Goal: Task Accomplishment & Management: Complete application form

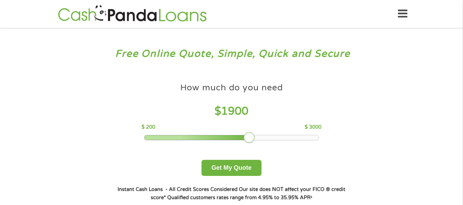
drag, startPoint x: 193, startPoint y: 138, endPoint x: 252, endPoint y: 137, distance: 58.6
click at [252, 137] on div at bounding box center [249, 137] width 11 height 11
drag, startPoint x: 251, startPoint y: 137, endPoint x: 255, endPoint y: 139, distance: 4.5
click at [257, 137] on div at bounding box center [255, 137] width 11 height 11
click at [240, 165] on button "Get My Quote" at bounding box center [231, 168] width 60 height 16
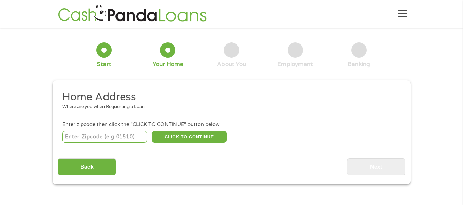
click at [110, 139] on input "number" at bounding box center [104, 137] width 85 height 12
type input "03077"
click at [201, 136] on button "CLICK TO CONTINUE" at bounding box center [189, 137] width 75 height 12
type input "03077"
type input "[PERSON_NAME]"
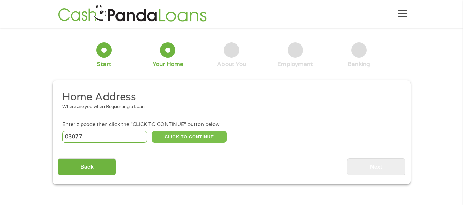
select select "[US_STATE]"
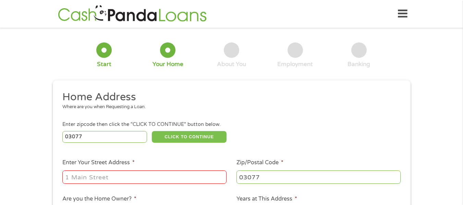
scroll to position [34, 0]
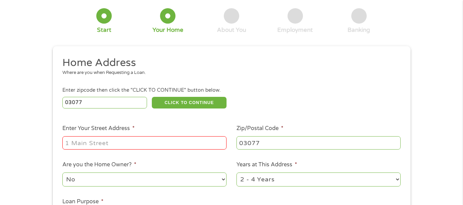
drag, startPoint x: 118, startPoint y: 142, endPoint x: 41, endPoint y: 153, distance: 78.2
click at [41, 153] on div "1 Start 2 Your Home 3 About You 4 Employment 5 Banking 6 This field is hidden w…" at bounding box center [231, 136] width 463 height 276
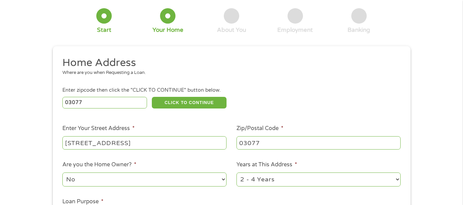
type input "[STREET_ADDRESS]"
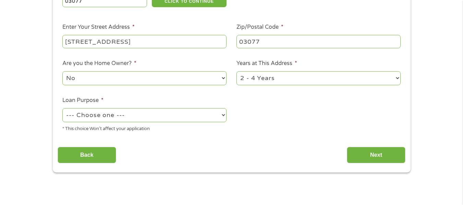
scroll to position [137, 0]
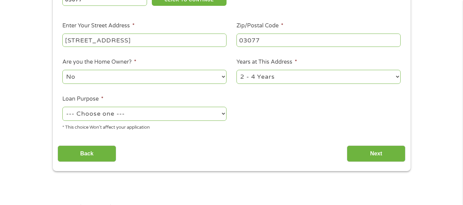
click at [397, 77] on select "1 Year or less 1 - 2 Years 2 - 4 Years Over 4 Years" at bounding box center [318, 77] width 164 height 14
select select "12months"
click at [236, 70] on select "1 Year or less 1 - 2 Years 2 - 4 Years Over 4 Years" at bounding box center [318, 77] width 164 height 14
click at [169, 110] on select "--- Choose one --- Pay Bills Debt Consolidation Home Improvement Major Purchase…" at bounding box center [144, 114] width 164 height 14
select select "paybills"
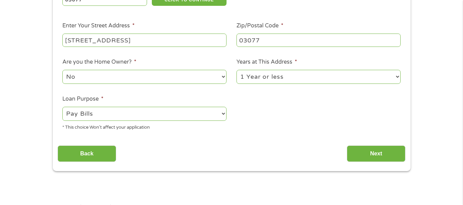
click at [62, 107] on select "--- Choose one --- Pay Bills Debt Consolidation Home Improvement Major Purchase…" at bounding box center [144, 114] width 164 height 14
click at [382, 152] on input "Next" at bounding box center [376, 154] width 59 height 17
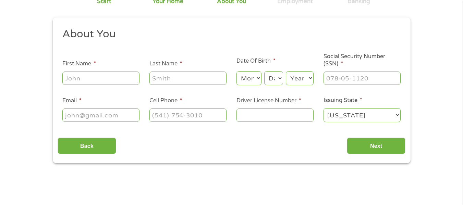
scroll to position [69, 0]
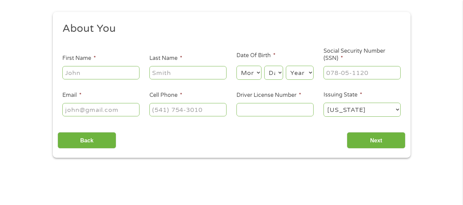
click at [116, 73] on input "First Name *" at bounding box center [100, 72] width 77 height 13
type input "[PERSON_NAME]"
type input "[EMAIL_ADDRESS][DOMAIN_NAME]"
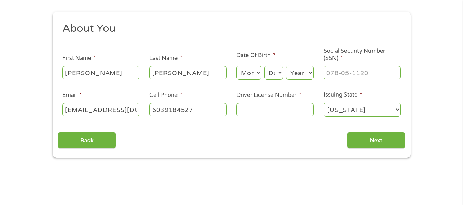
type input "[PHONE_NUMBER]"
click at [258, 76] on select "Month 1 2 3 4 5 6 7 8 9 10 11 12" at bounding box center [248, 73] width 25 height 14
select select "9"
click at [236, 66] on select "Month 1 2 3 4 5 6 7 8 9 10 11 12" at bounding box center [248, 73] width 25 height 14
click at [278, 71] on select "Day 1 2 3 4 5 6 7 8 9 10 11 12 13 14 15 16 17 18 19 20 21 22 23 24 25 26 27 28 …" at bounding box center [273, 73] width 19 height 14
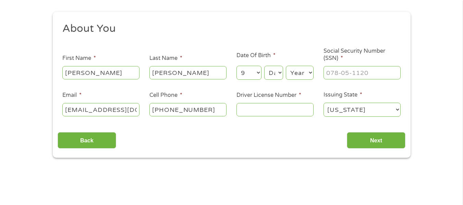
select select "22"
click at [264, 66] on select "Day 1 2 3 4 5 6 7 8 9 10 11 12 13 14 15 16 17 18 19 20 21 22 23 24 25 26 27 28 …" at bounding box center [273, 73] width 19 height 14
click at [308, 71] on select "Year [DATE] 2006 2005 2004 2003 2002 2001 2000 1999 1998 1997 1996 1995 1994 19…" at bounding box center [300, 73] width 28 height 14
select select "1958"
click at [286, 66] on select "Year [DATE] 2006 2005 2004 2003 2002 2001 2000 1999 1998 1997 1996 1995 1994 19…" at bounding box center [300, 73] width 28 height 14
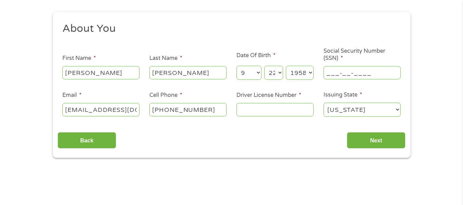
click at [371, 73] on input "___-__-____" at bounding box center [361, 72] width 77 height 13
drag, startPoint x: 373, startPoint y: 73, endPoint x: 262, endPoint y: 96, distance: 113.4
click at [262, 96] on ul "About You This field is hidden when viewing the form Title * --- Choose one ---…" at bounding box center [232, 72] width 348 height 101
type input "016-50-8589"
click at [290, 112] on input "Driver License Number *" at bounding box center [274, 109] width 77 height 13
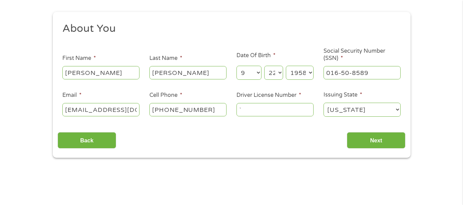
click at [286, 110] on input "`" at bounding box center [274, 109] width 77 height 13
type input "`NHL16655541"
click at [369, 139] on input "Next" at bounding box center [376, 140] width 59 height 17
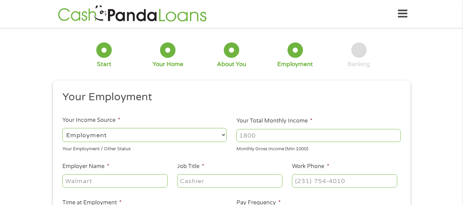
scroll to position [34, 0]
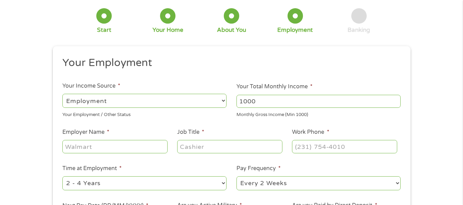
click at [395, 98] on input "1000" at bounding box center [318, 101] width 164 height 13
drag, startPoint x: 266, startPoint y: 105, endPoint x: 214, endPoint y: 107, distance: 51.5
click at [214, 107] on ul "Your Employment Your Income Source * --- Choose one --- Employment [DEMOGRAPHIC…" at bounding box center [232, 144] width 348 height 177
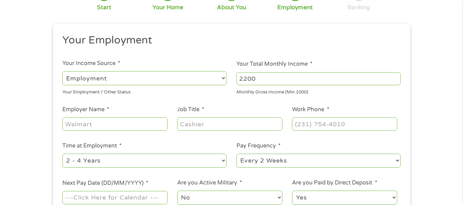
scroll to position [69, 0]
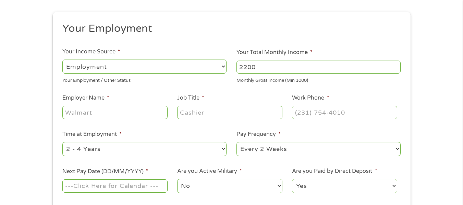
type input "2200"
click at [107, 113] on input "Employer Name *" at bounding box center [114, 112] width 105 height 13
type input "OnBrand24"
type input "CSR"
type input "(855) 662-____"
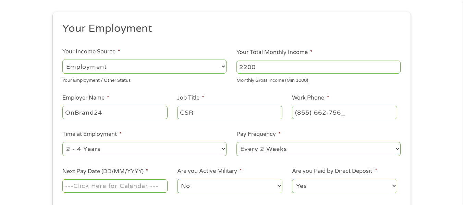
type input "[PHONE_NUMBER]"
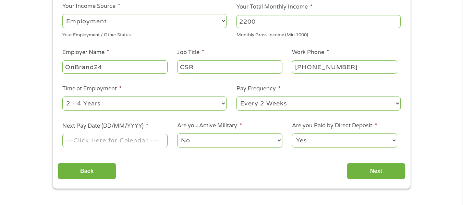
scroll to position [137, 0]
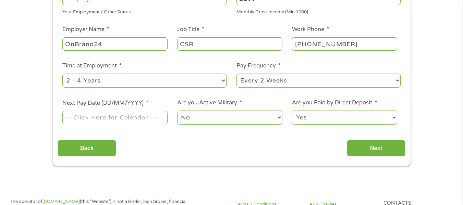
click at [223, 81] on select "--- Choose one --- 1 Year or less 1 - 2 Years 2 - 4 Years Over 4 Years" at bounding box center [144, 81] width 164 height 14
select select "60months"
click at [62, 74] on select "--- Choose one --- 1 Year or less 1 - 2 Years 2 - 4 Years Over 4 Years" at bounding box center [144, 81] width 164 height 14
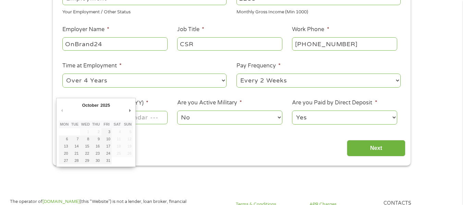
click at [154, 118] on input "Next Pay Date (DD/MM/YYYY) *" at bounding box center [114, 117] width 105 height 13
type input "[DATE]"
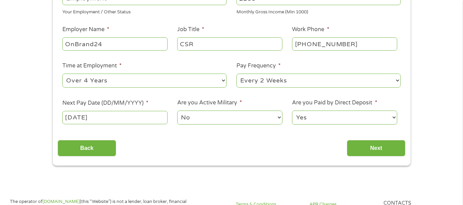
click at [329, 117] on select "Yes No" at bounding box center [344, 118] width 105 height 14
click at [380, 150] on input "Next" at bounding box center [376, 148] width 59 height 17
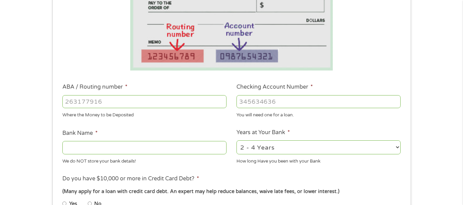
drag, startPoint x: 136, startPoint y: 101, endPoint x: 73, endPoint y: 93, distance: 63.6
click at [74, 93] on li "ABA / Routing number * Where the Money to be Deposited" at bounding box center [145, 101] width 174 height 36
click at [126, 102] on input "ABA / Routing number *" at bounding box center [144, 101] width 164 height 13
click at [220, 103] on input "-1" at bounding box center [144, 101] width 164 height 13
drag, startPoint x: 121, startPoint y: 101, endPoint x: 40, endPoint y: 102, distance: 81.2
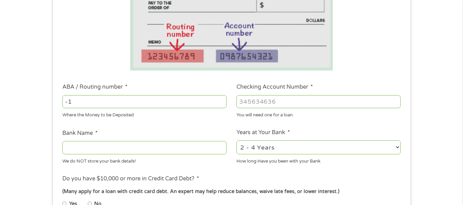
click at [42, 101] on div "1 Start 2 Your Home 3 About You 4 Employment 5 Banking 6 This field is hidden w…" at bounding box center [231, 112] width 463 height 434
type input "031101279"
type input "THE BANCORP BANK"
type input "031101279"
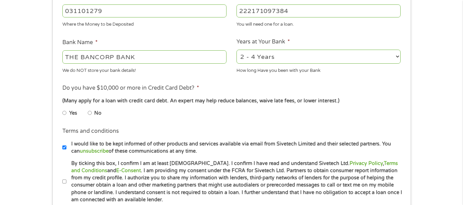
scroll to position [240, 0]
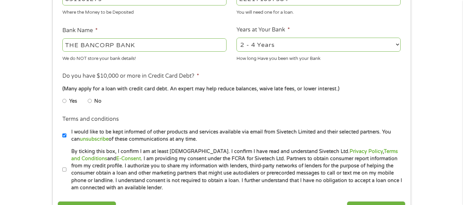
type input "222171097384"
click at [91, 102] on input "No" at bounding box center [90, 101] width 4 height 11
radio input "true"
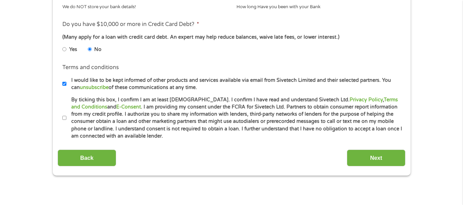
scroll to position [308, 0]
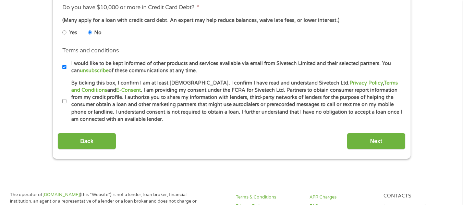
click at [65, 101] on input "By ticking this box, I confirm I am at least [DEMOGRAPHIC_DATA]. I confirm I ha…" at bounding box center [64, 101] width 4 height 11
checkbox input "true"
click at [358, 140] on input "Next" at bounding box center [376, 141] width 59 height 17
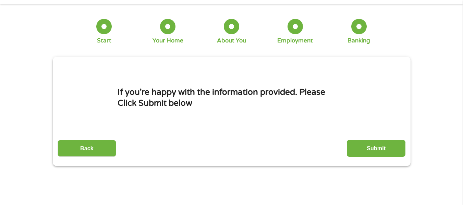
scroll to position [0, 0]
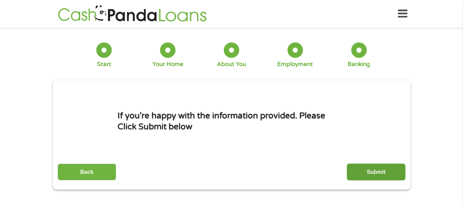
click at [372, 169] on input "Submit" at bounding box center [376, 172] width 59 height 17
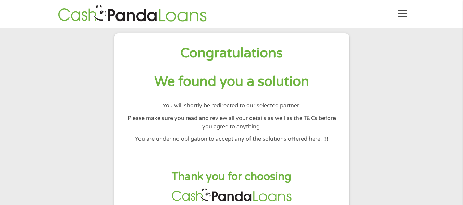
scroll to position [34, 0]
